Goal: Task Accomplishment & Management: Manage account settings

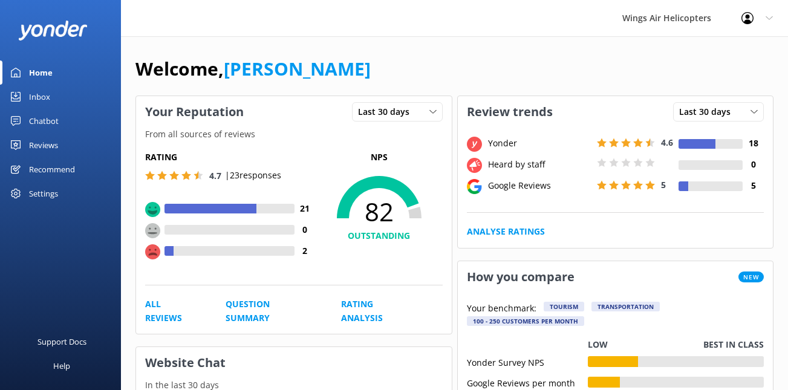
click at [70, 144] on link "Reviews" at bounding box center [60, 145] width 121 height 24
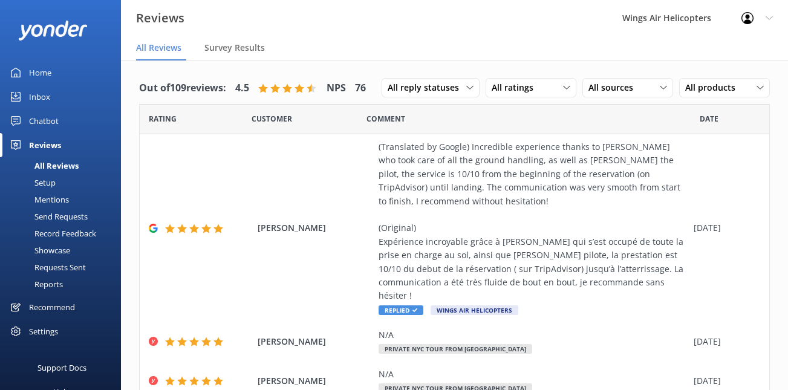
click at [59, 266] on div "Requests Sent" at bounding box center [46, 267] width 79 height 17
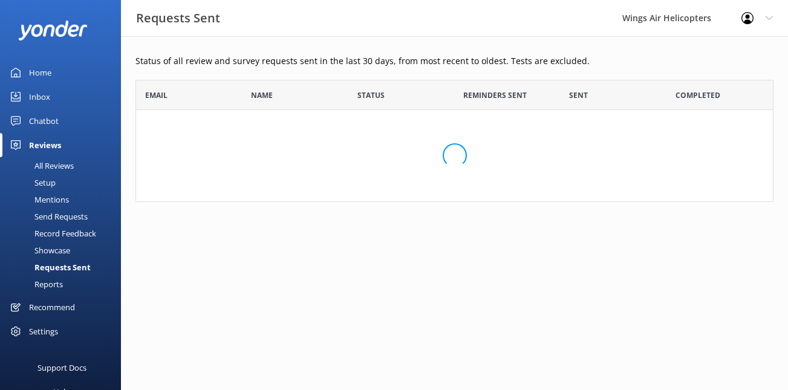
scroll to position [334, 638]
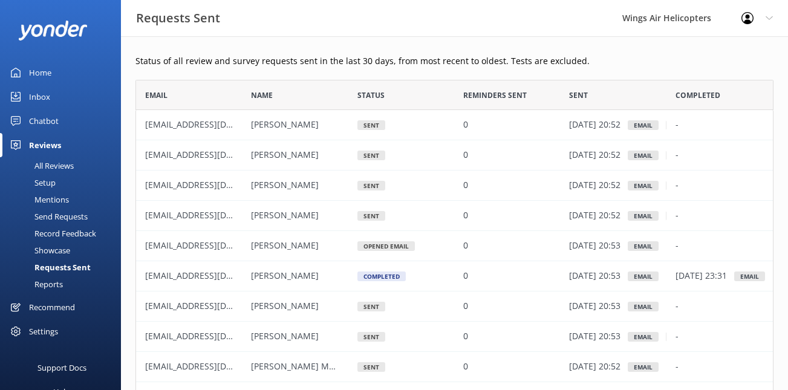
click at [65, 218] on div "Send Requests" at bounding box center [47, 216] width 80 height 17
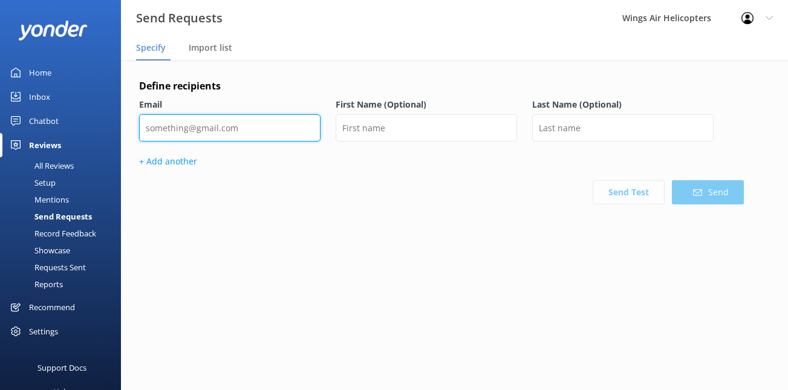
click at [299, 124] on input "email" at bounding box center [230, 127] width 182 height 27
paste input "[PERSON_NAME][EMAIL_ADDRESS][DOMAIN_NAME]"
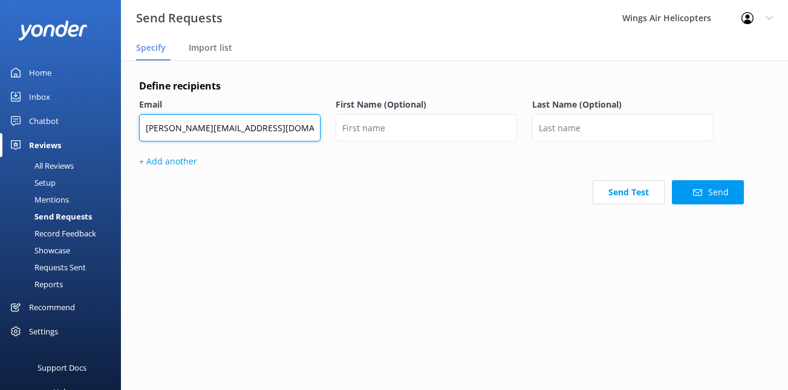
type input "[PERSON_NAME][EMAIL_ADDRESS][DOMAIN_NAME]"
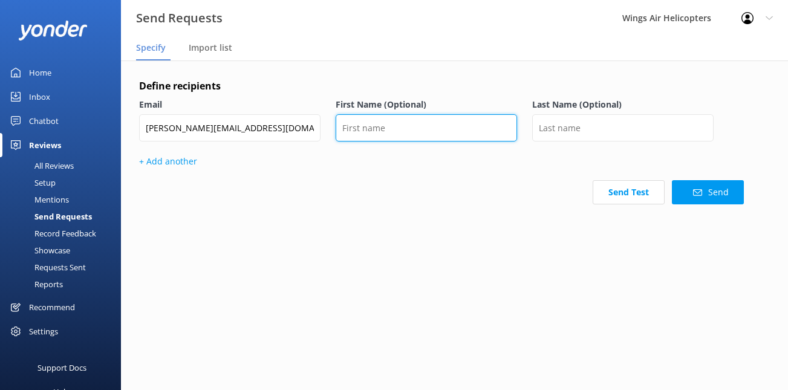
type input "l"
type input "[PERSON_NAME]"
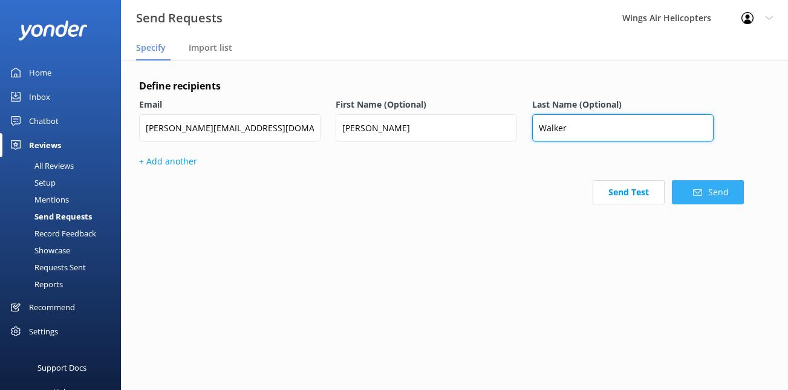
type input "Walker"
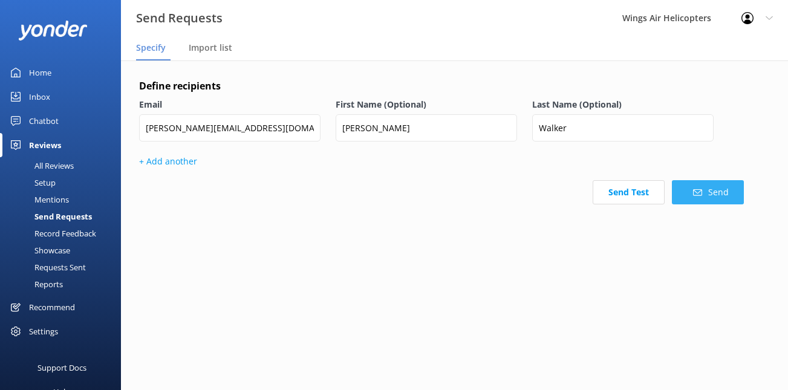
click at [703, 198] on button "Send" at bounding box center [708, 192] width 72 height 24
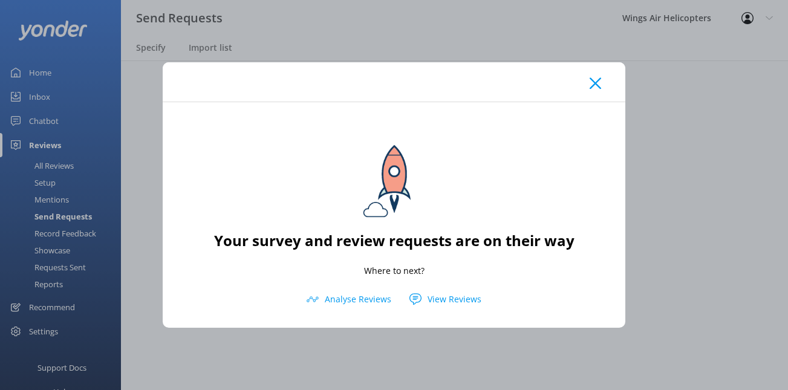
click at [591, 81] on icon at bounding box center [595, 83] width 11 height 12
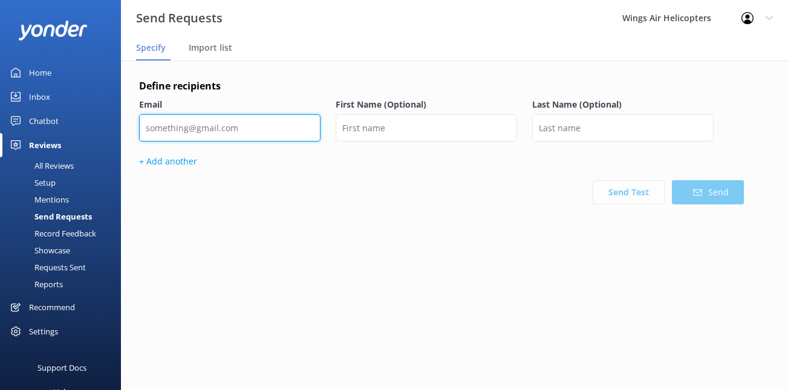
click at [224, 133] on input "email" at bounding box center [230, 127] width 182 height 27
paste input "[EMAIL_ADDRESS][DOMAIN_NAME]"
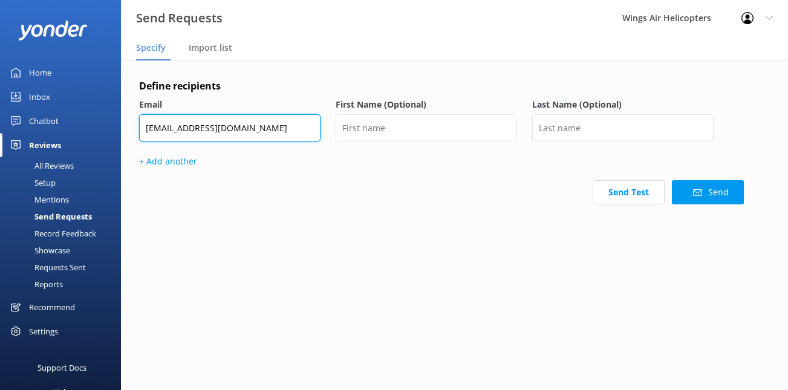
type input "[EMAIL_ADDRESS][DOMAIN_NAME]"
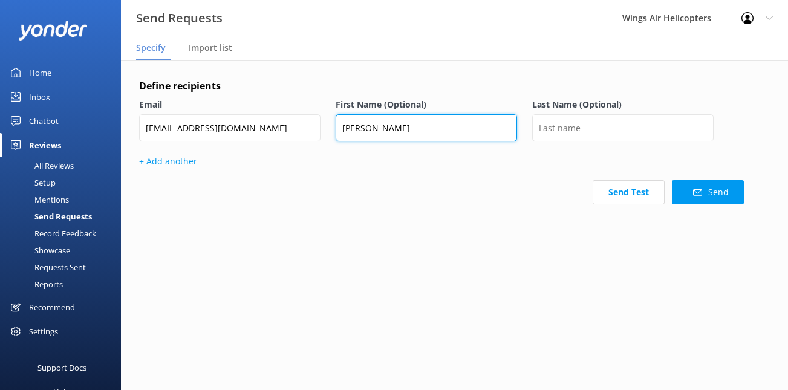
type input "[PERSON_NAME]"
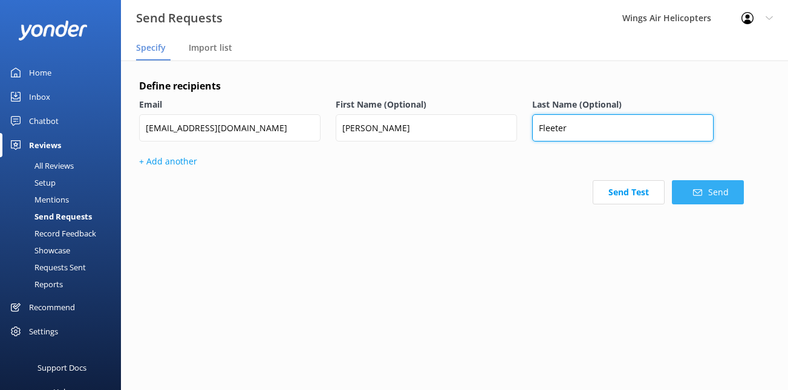
type input "Fleeter"
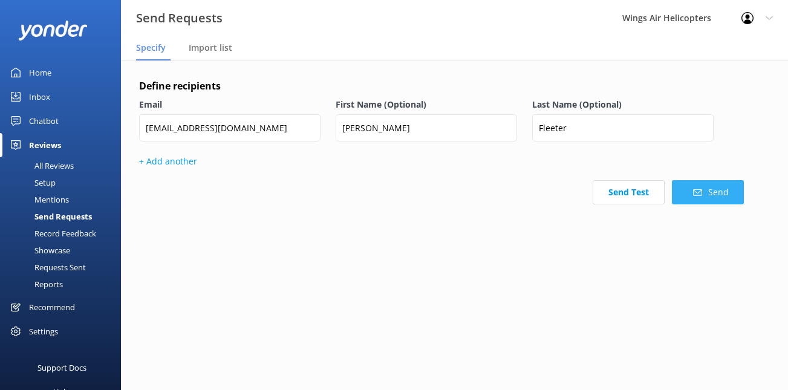
click at [692, 192] on button "Send" at bounding box center [708, 192] width 72 height 24
